Goal: Transaction & Acquisition: Obtain resource

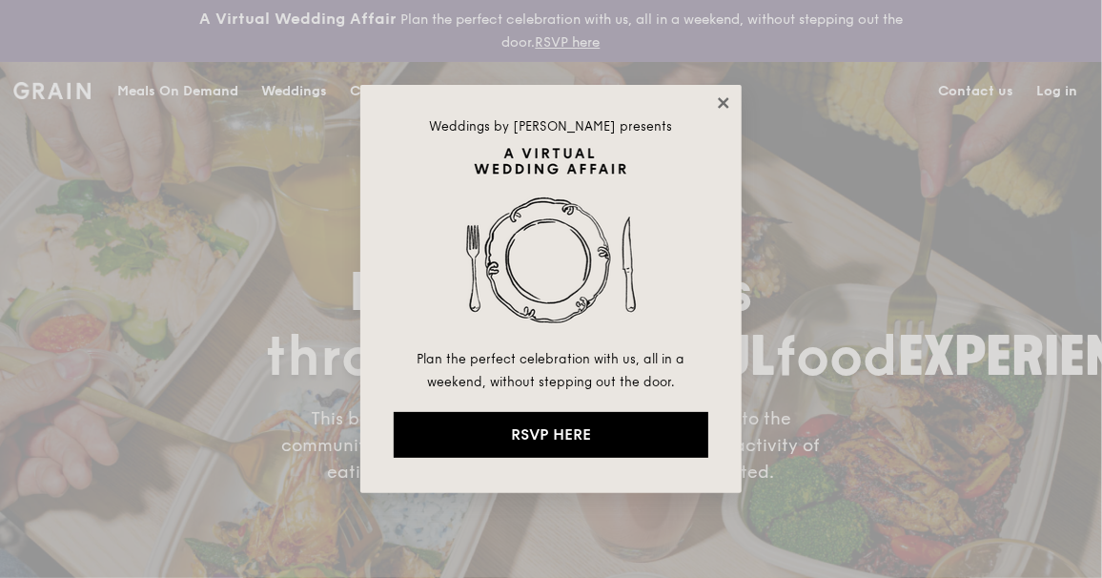
click at [724, 104] on icon at bounding box center [723, 102] width 10 height 10
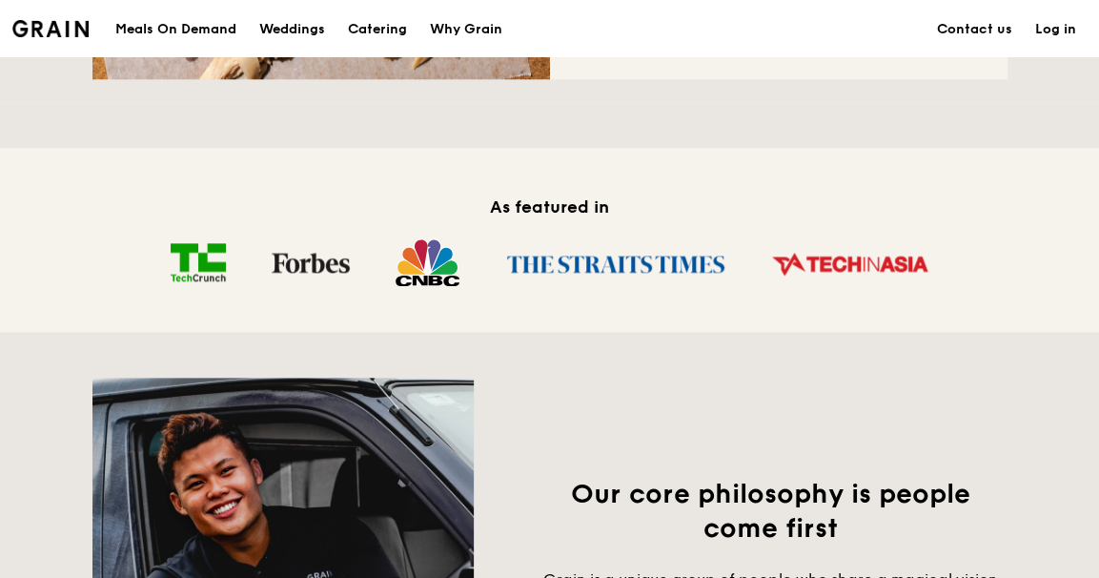
scroll to position [1239, 0]
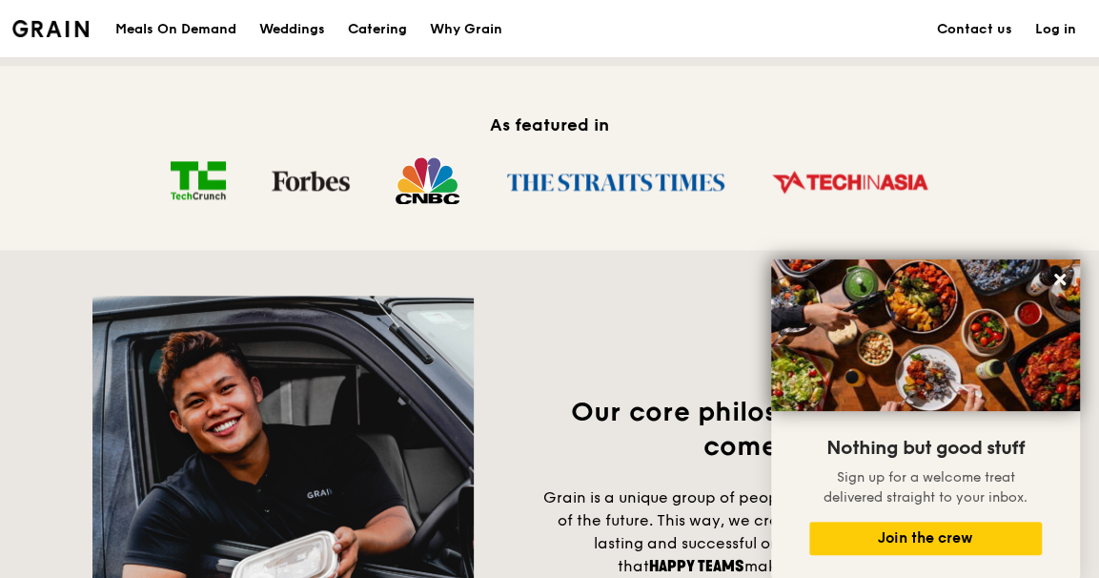
click at [381, 32] on div "Catering" at bounding box center [377, 29] width 59 height 57
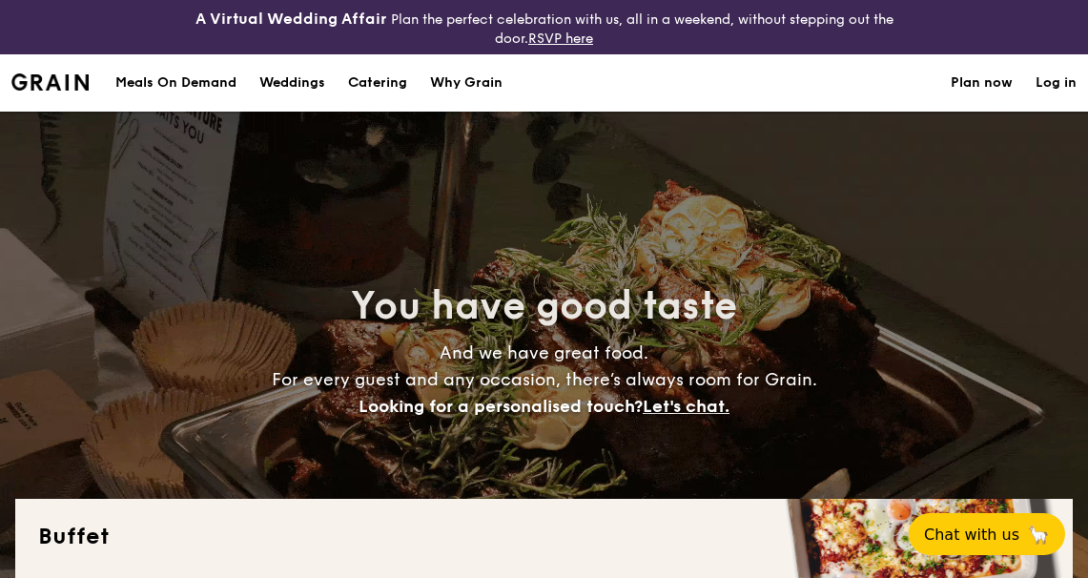
select select
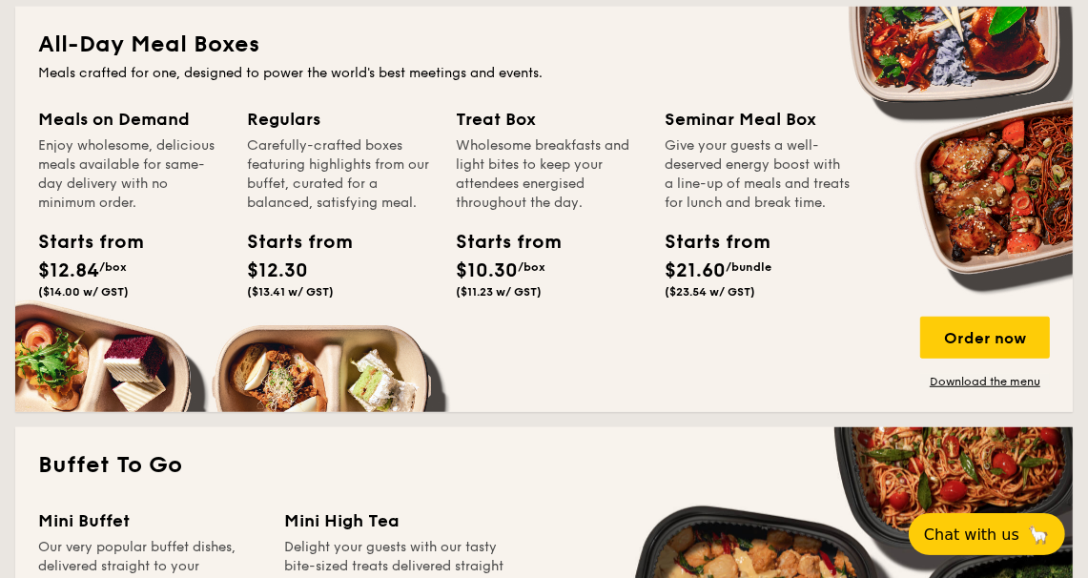
scroll to position [897, 0]
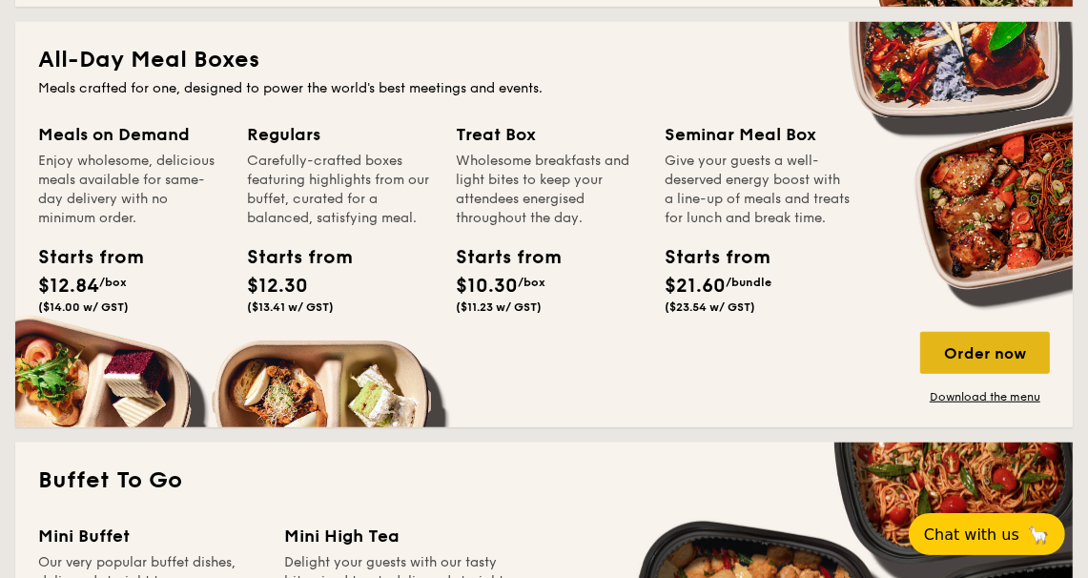
drag, startPoint x: 976, startPoint y: 346, endPoint x: 955, endPoint y: 339, distance: 22.0
click at [977, 346] on div "Order now" at bounding box center [985, 353] width 130 height 42
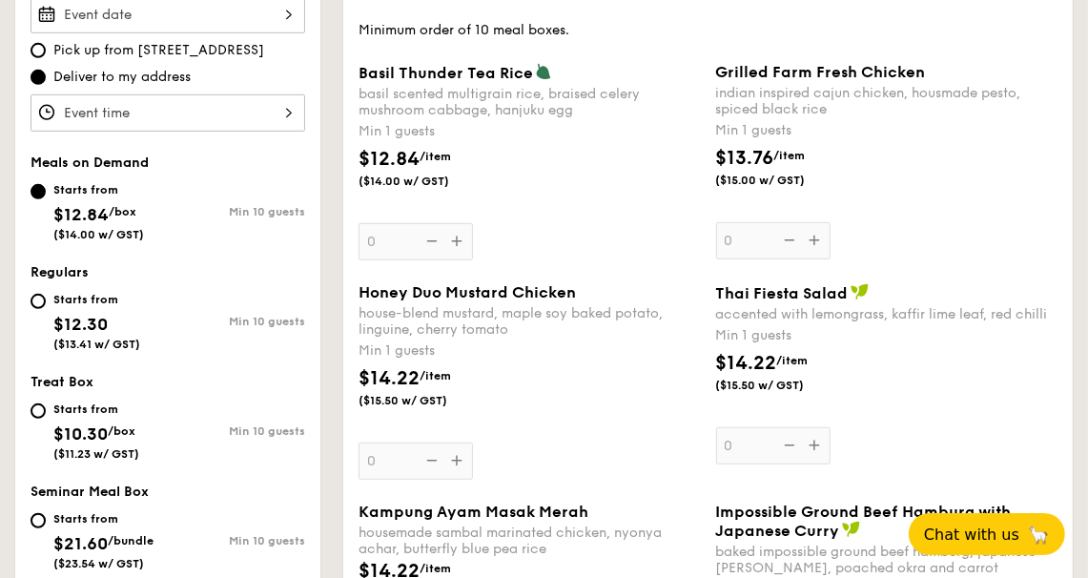
scroll to position [657, 0]
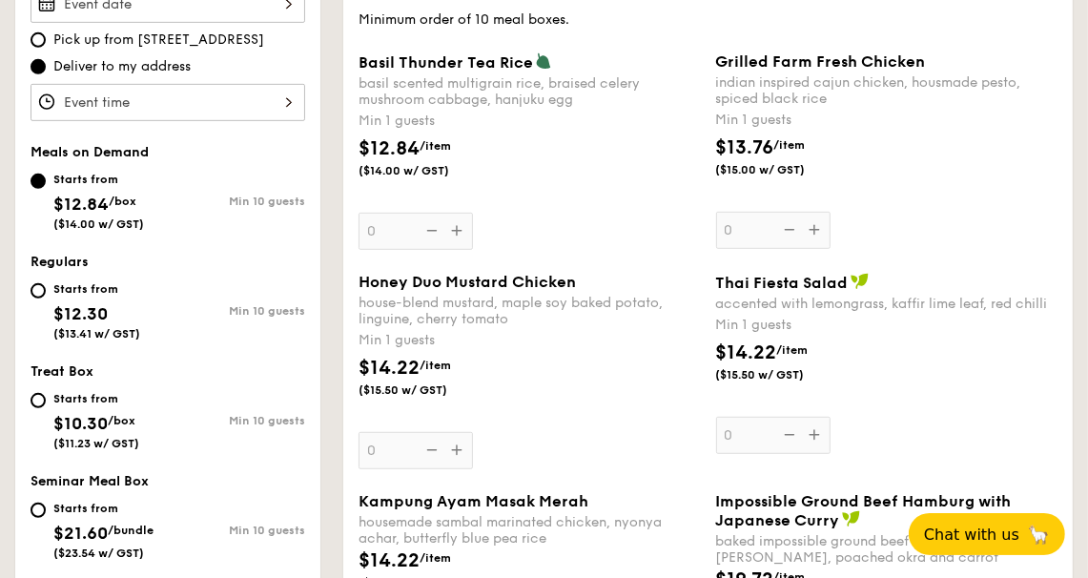
click at [76, 523] on span "$21.60" at bounding box center [80, 533] width 54 height 21
click at [46, 518] on input "Starts from $21.60 /bundle ($23.54 w/ GST) Min 10 guests" at bounding box center [38, 509] width 15 height 15
radio input "true"
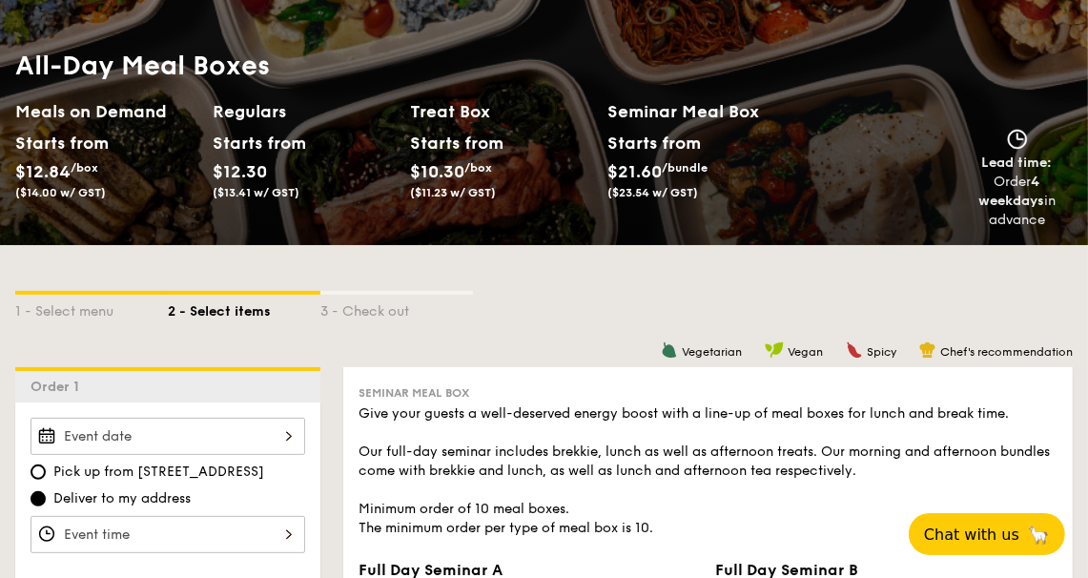
scroll to position [0, 0]
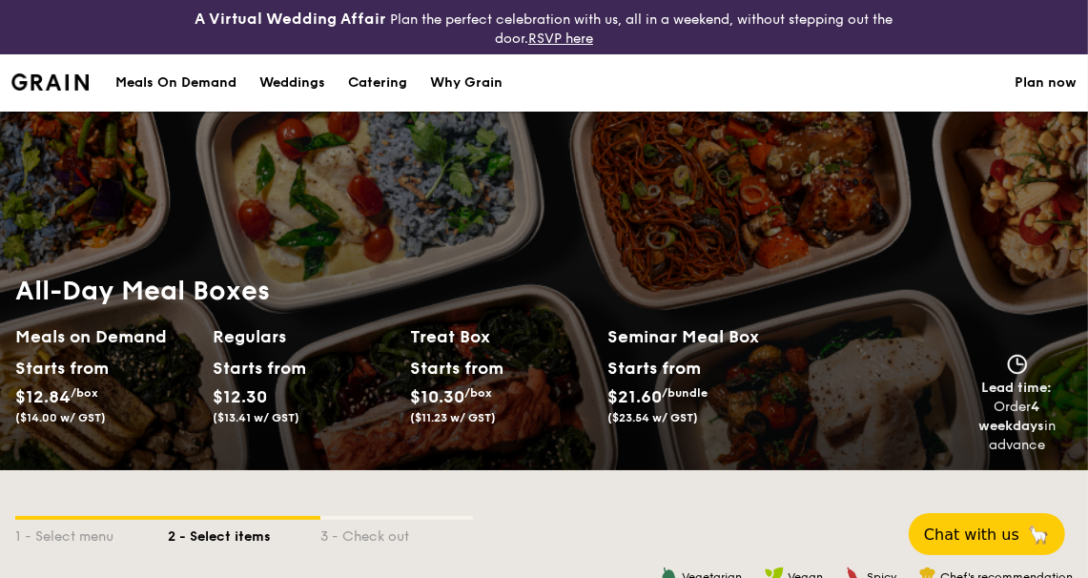
click at [370, 81] on div "Catering" at bounding box center [377, 82] width 59 height 57
select select
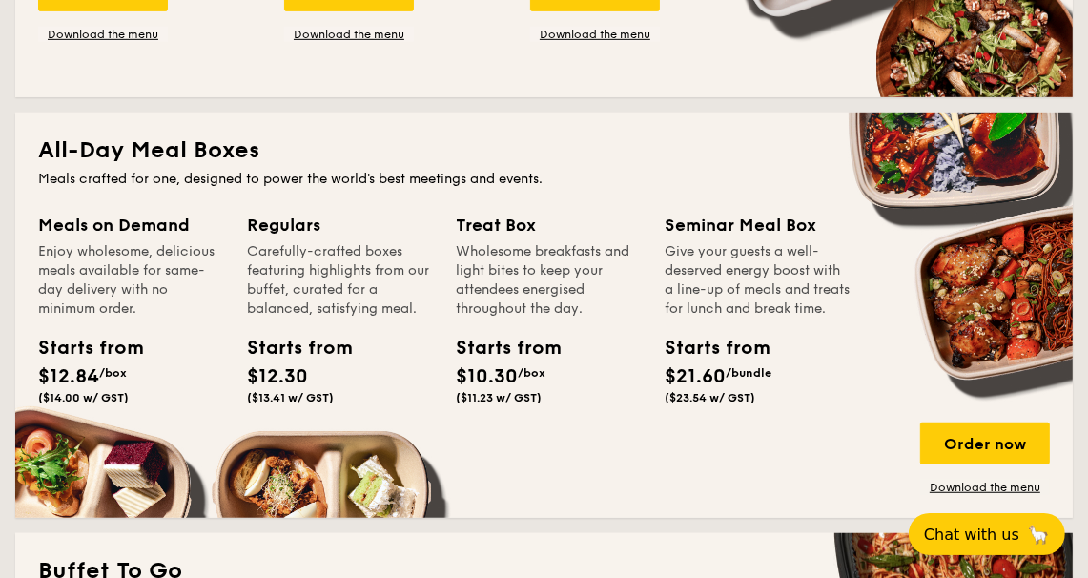
scroll to position [817, 0]
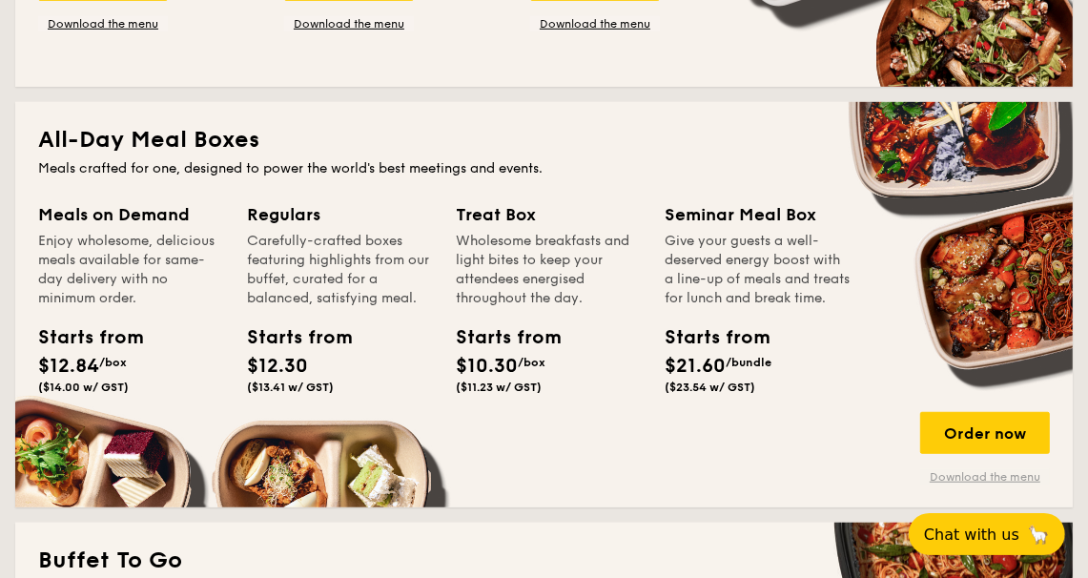
click at [963, 472] on link "Download the menu" at bounding box center [985, 476] width 130 height 15
